Goal: Obtain resource: Download file/media

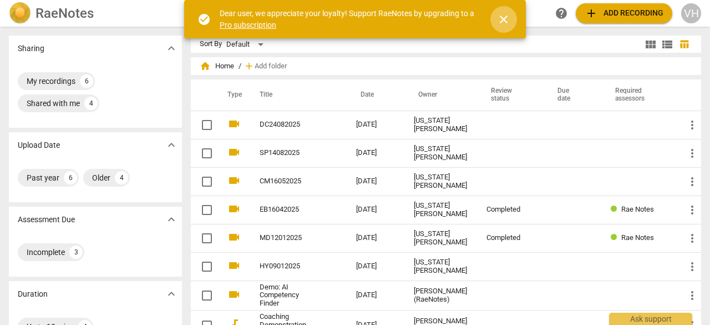
click at [504, 14] on span "close" at bounding box center [503, 19] width 13 height 13
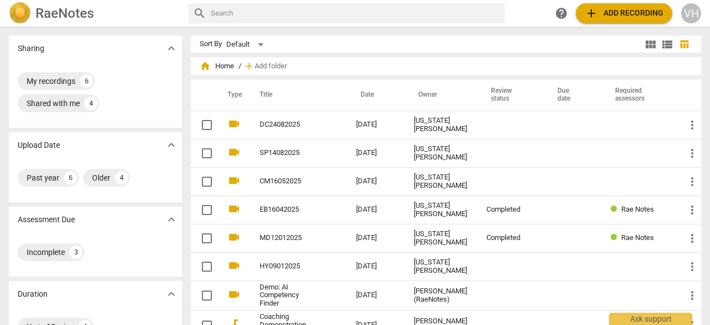
click at [19, 8] on img at bounding box center [20, 13] width 22 height 22
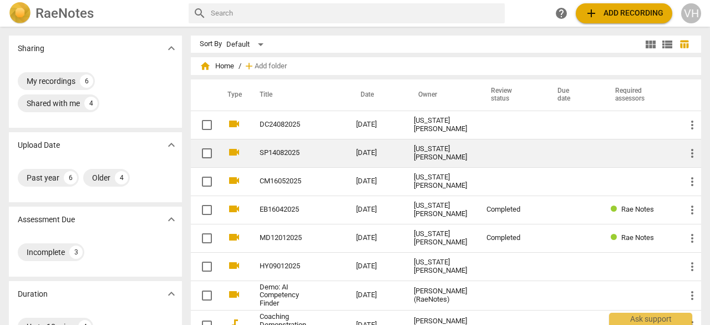
click at [266, 153] on link "SP14082025" at bounding box center [288, 153] width 57 height 8
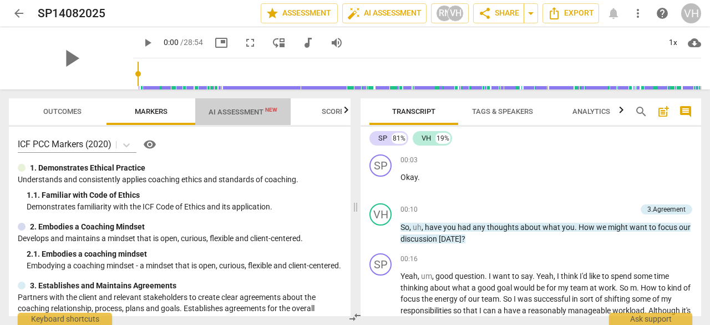
click at [245, 108] on span "AI Assessment New" at bounding box center [243, 112] width 69 height 8
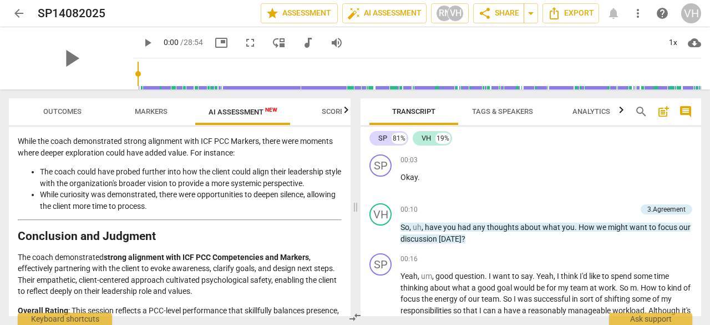
scroll to position [2028, 0]
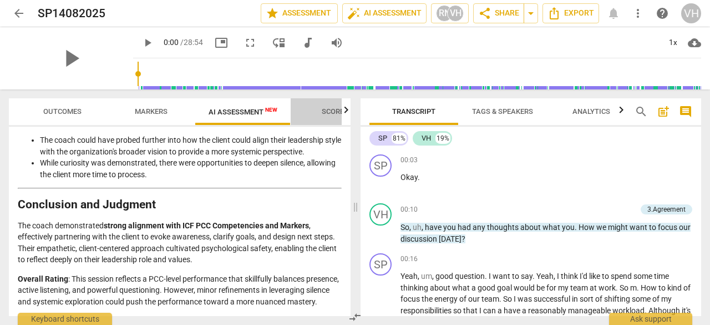
click at [335, 110] on span "Scores" at bounding box center [335, 111] width 27 height 8
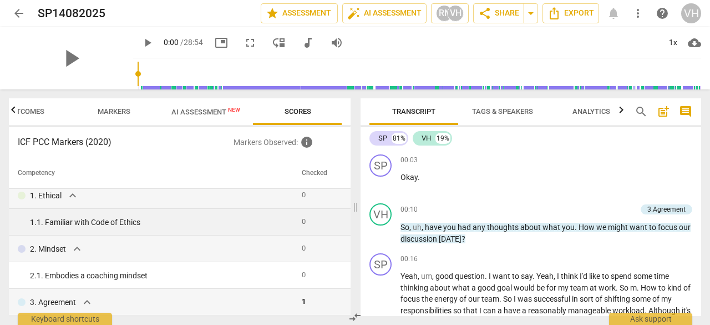
scroll to position [0, 0]
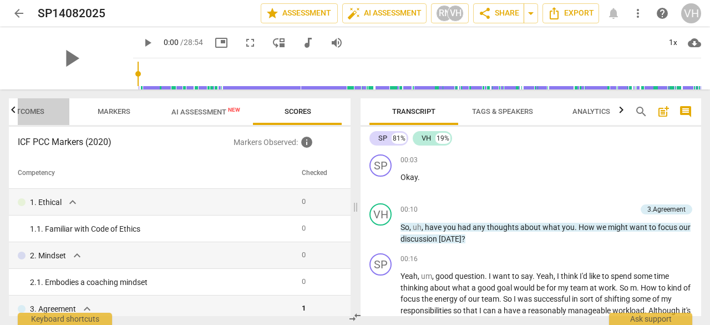
click at [32, 110] on span "Outcomes" at bounding box center [25, 111] width 38 height 8
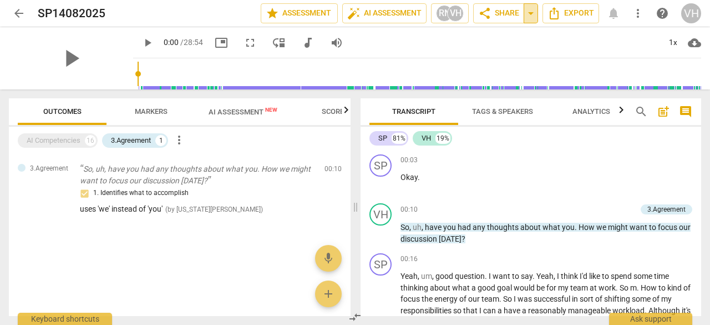
click at [533, 10] on span "arrow_drop_down" at bounding box center [530, 13] width 13 height 13
click at [637, 9] on span "more_vert" at bounding box center [638, 13] width 13 height 13
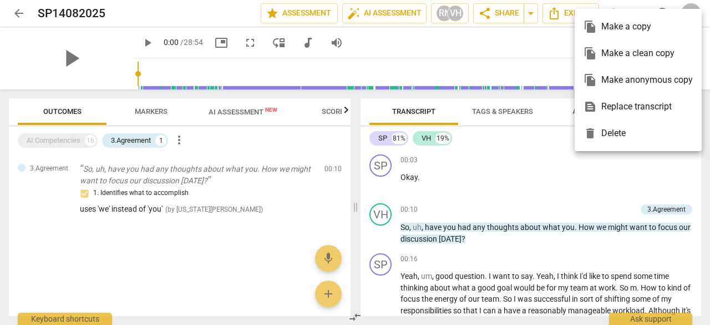
click at [637, 9] on ul "file_copy Make a copy file_copy Make a clean copy file_copy Make anonymous copy…" at bounding box center [638, 80] width 127 height 142
click at [521, 46] on div at bounding box center [355, 162] width 710 height 325
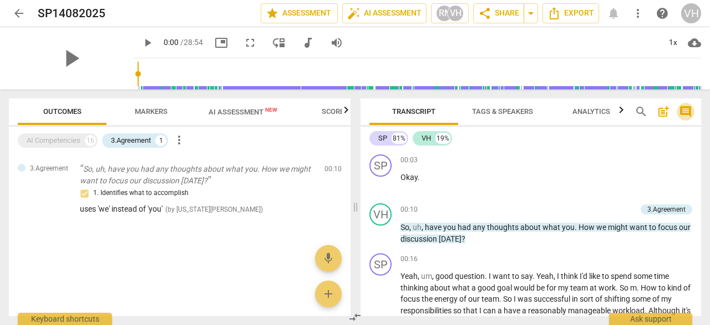
click at [683, 109] on span "comment" at bounding box center [685, 111] width 13 height 13
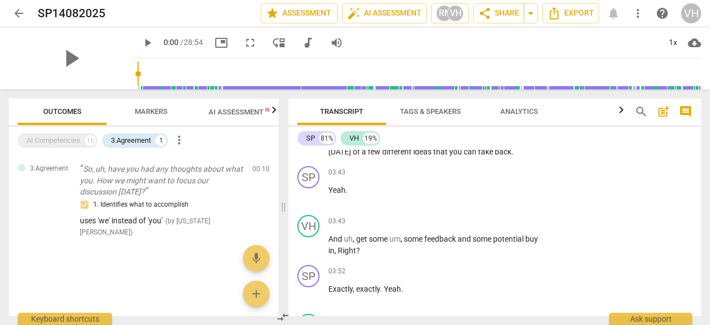
scroll to position [784, 0]
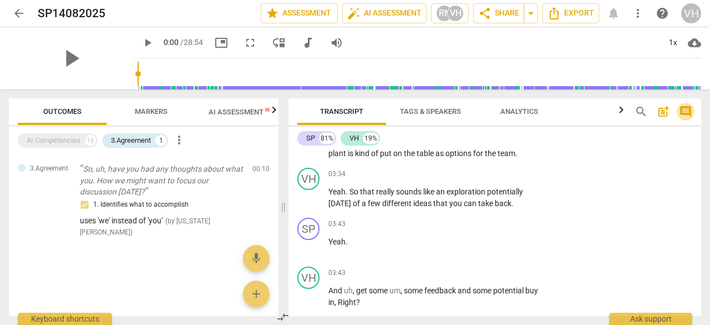
click at [686, 108] on span "comment" at bounding box center [685, 111] width 13 height 13
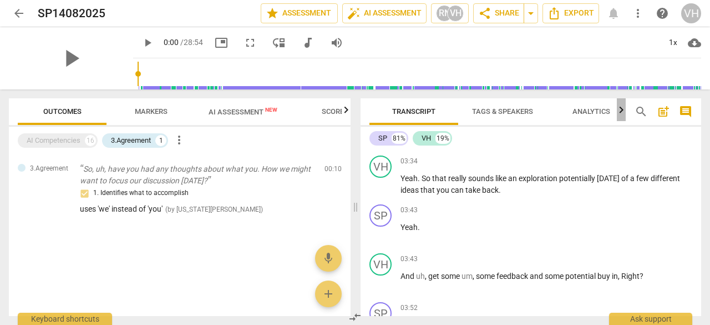
click at [623, 107] on icon "button" at bounding box center [621, 109] width 13 height 13
click at [365, 109] on icon "button" at bounding box center [365, 109] width 4 height 7
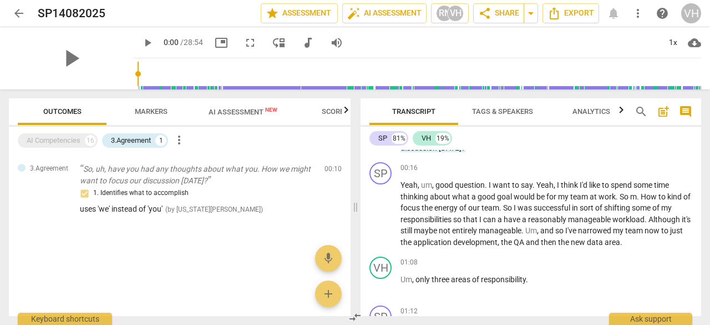
scroll to position [0, 0]
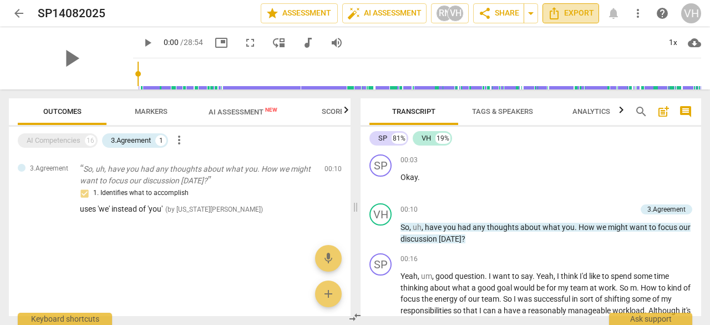
click at [576, 12] on span "Export" at bounding box center [571, 13] width 47 height 13
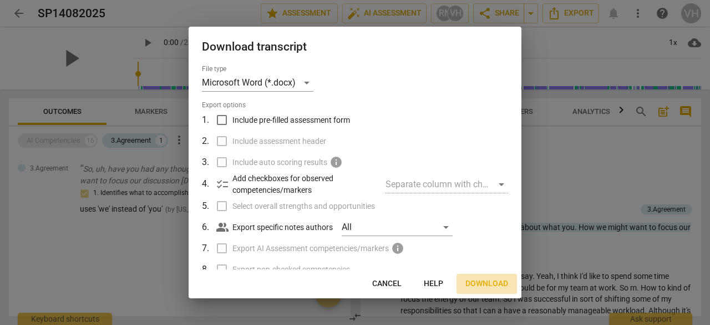
click at [490, 281] on span "Download" at bounding box center [487, 283] width 43 height 11
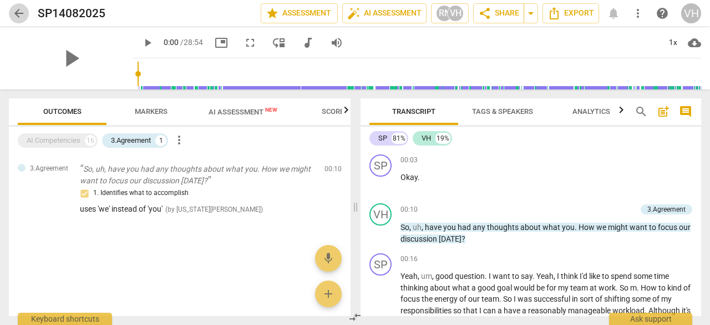
click at [15, 12] on span "arrow_back" at bounding box center [18, 13] width 13 height 13
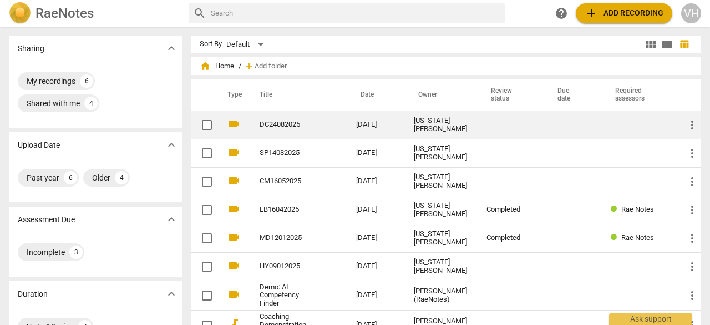
click at [285, 126] on link "DC24082025" at bounding box center [288, 124] width 57 height 8
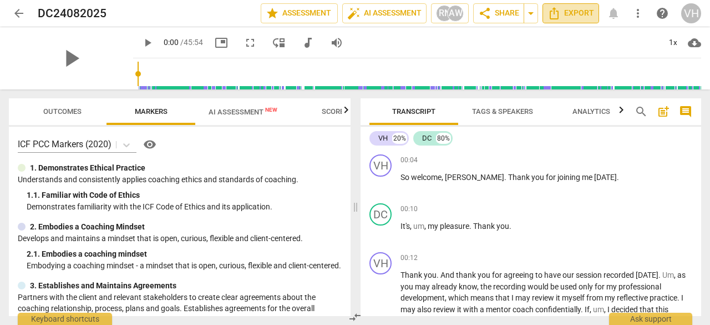
click at [578, 13] on span "Export" at bounding box center [571, 13] width 47 height 13
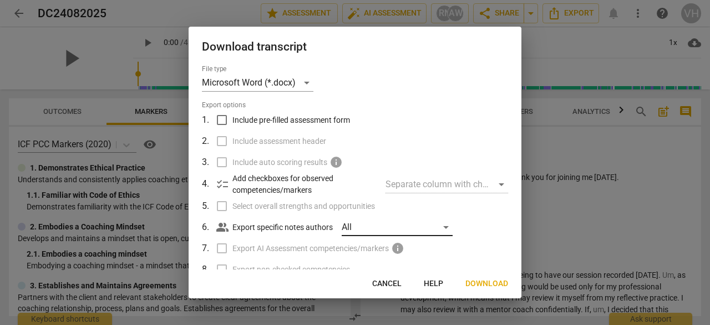
scroll to position [95, 0]
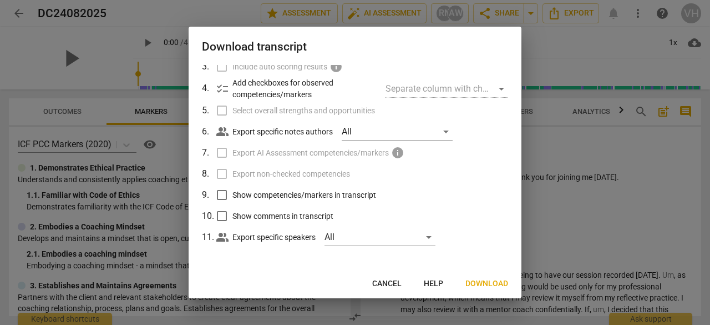
click at [490, 283] on span "Download" at bounding box center [487, 283] width 43 height 11
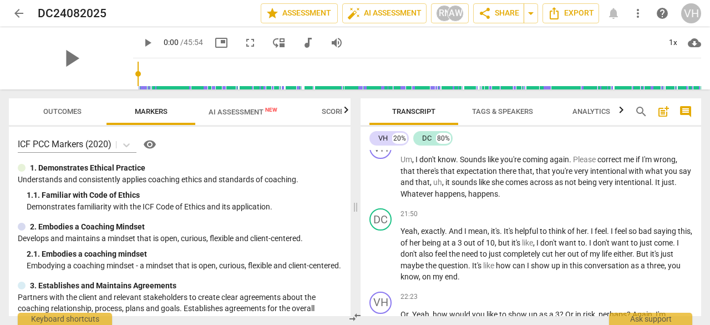
scroll to position [4721, 0]
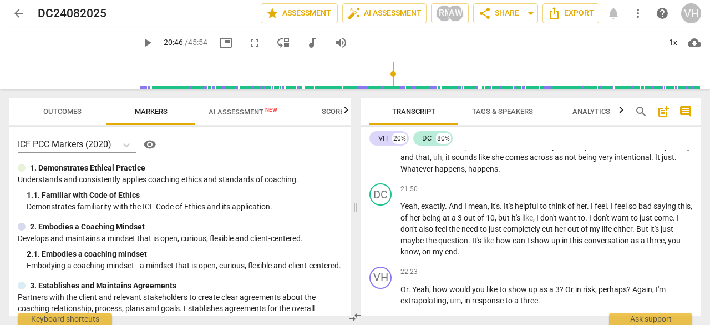
drag, startPoint x: 124, startPoint y: 73, endPoint x: 385, endPoint y: 75, distance: 261.4
click at [385, 75] on input "range" at bounding box center [420, 74] width 564 height 36
click at [141, 42] on span "play_arrow" at bounding box center [147, 42] width 13 height 13
click at [550, 139] on span "coming" at bounding box center [536, 134] width 27 height 9
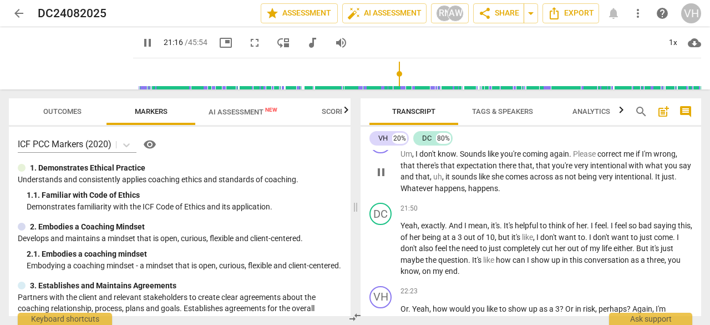
scroll to position [4710, 0]
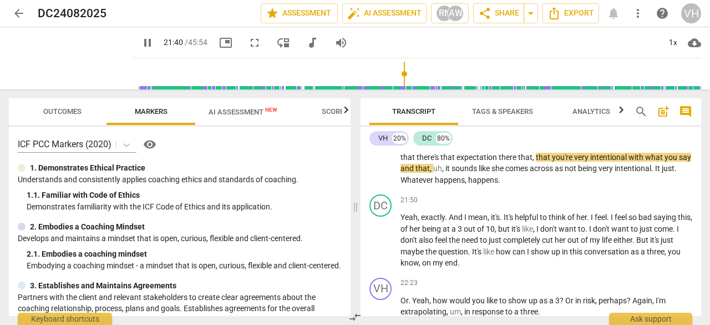
click at [141, 41] on span "pause" at bounding box center [147, 42] width 13 height 13
type input "1301"
click at [460, 150] on span "." at bounding box center [458, 145] width 4 height 9
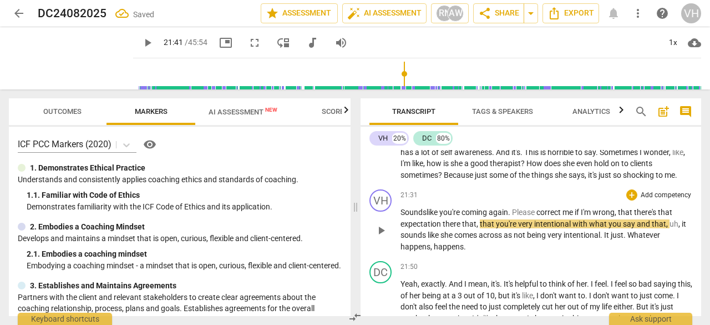
scroll to position [4643, 0]
click at [686, 181] on p "I mean , I just feel like again , I . I , uh , think she's . She's trying to sh…" at bounding box center [547, 147] width 292 height 68
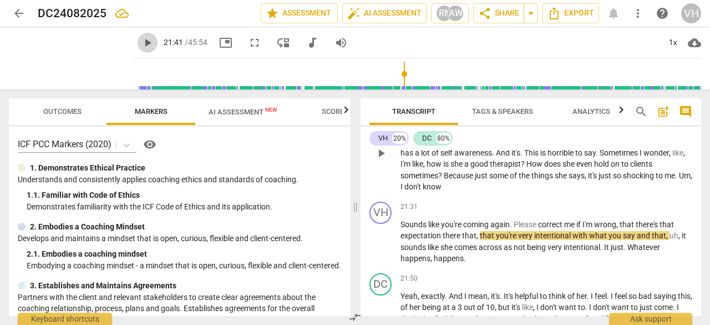
click at [141, 41] on span "play_arrow" at bounding box center [147, 42] width 13 height 13
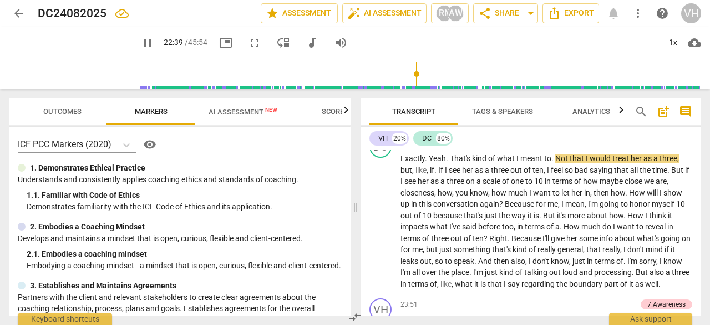
scroll to position [4911, 0]
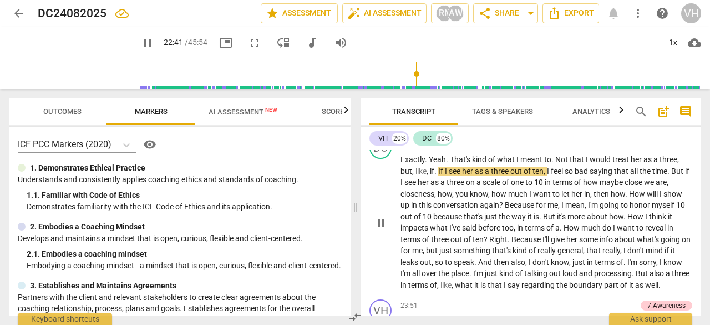
click at [551, 164] on span "to" at bounding box center [547, 159] width 7 height 9
type input "1363"
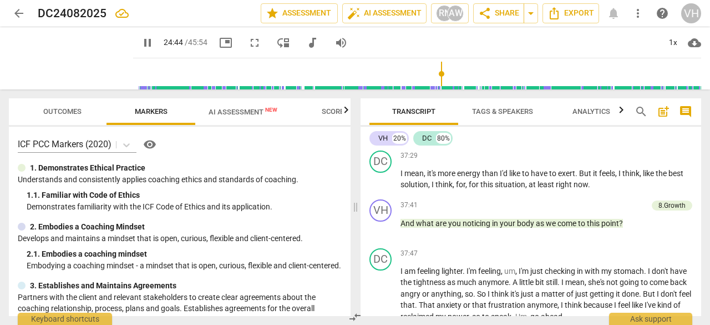
scroll to position [8273, 0]
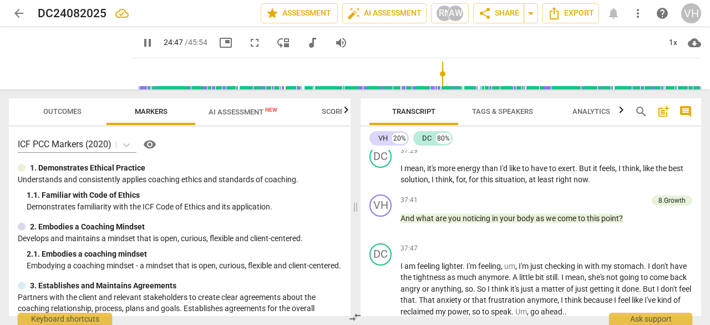
click at [141, 40] on span "pause" at bounding box center [147, 42] width 13 height 13
type input "1488"
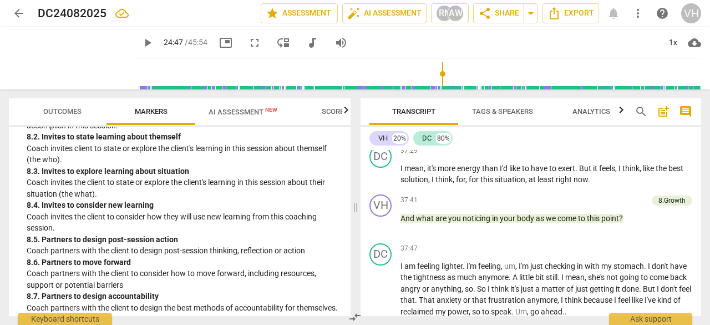
scroll to position [1397, 0]
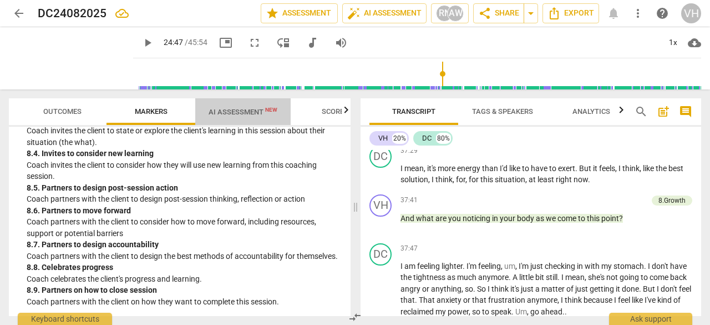
click at [236, 109] on span "AI Assessment New" at bounding box center [243, 112] width 69 height 8
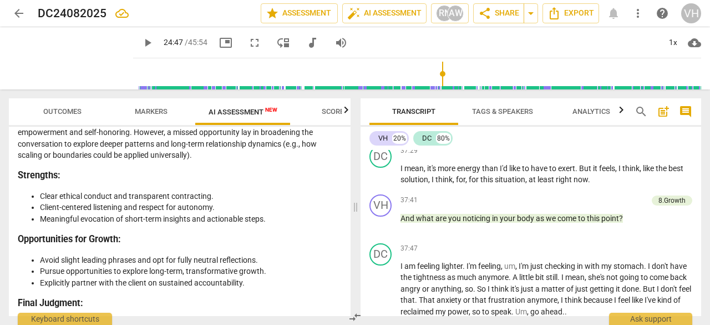
scroll to position [2513, 0]
